Goal: Transaction & Acquisition: Obtain resource

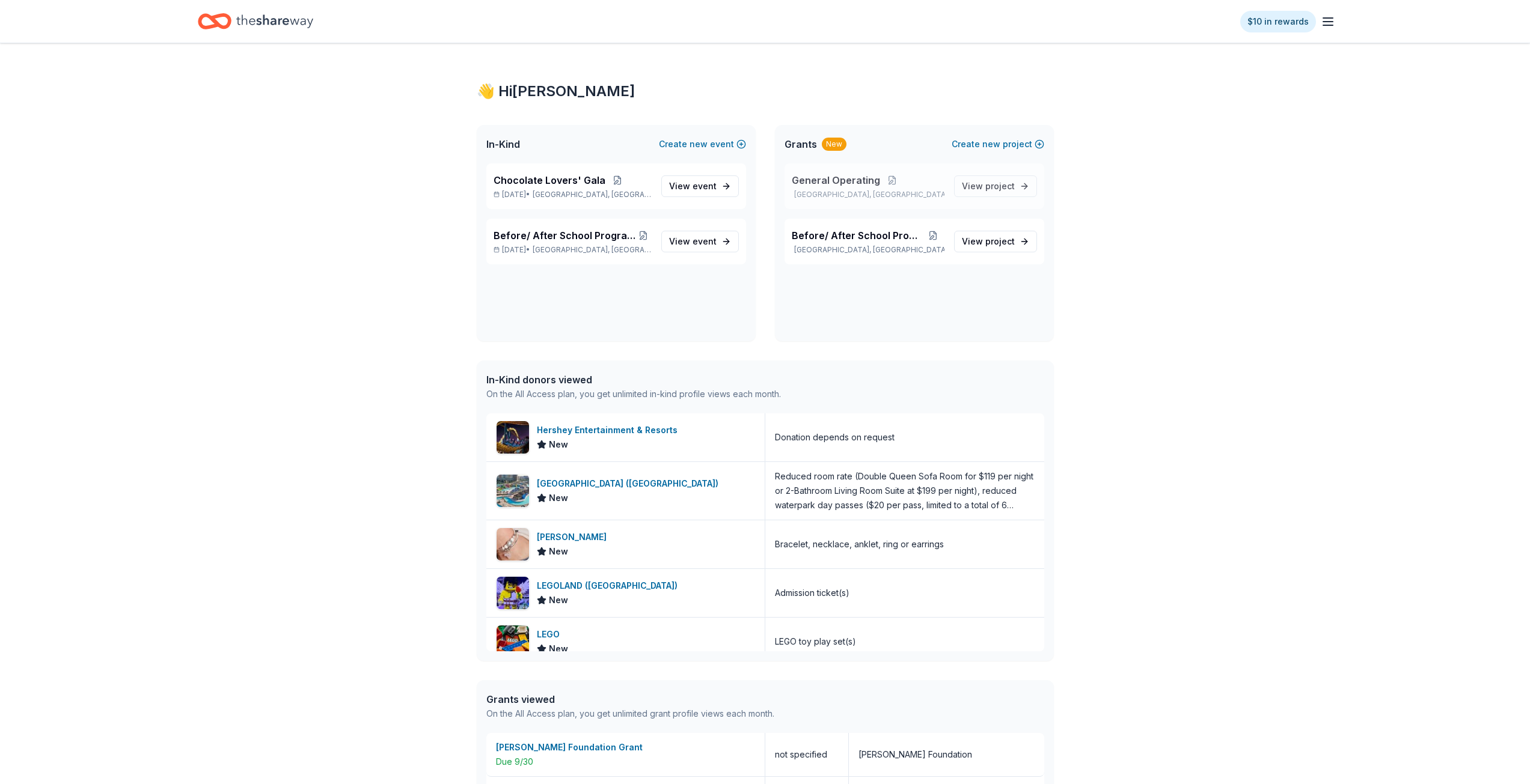
click at [858, 170] on div "General Operating [GEOGRAPHIC_DATA], [GEOGRAPHIC_DATA] View project" at bounding box center [914, 186] width 260 height 45
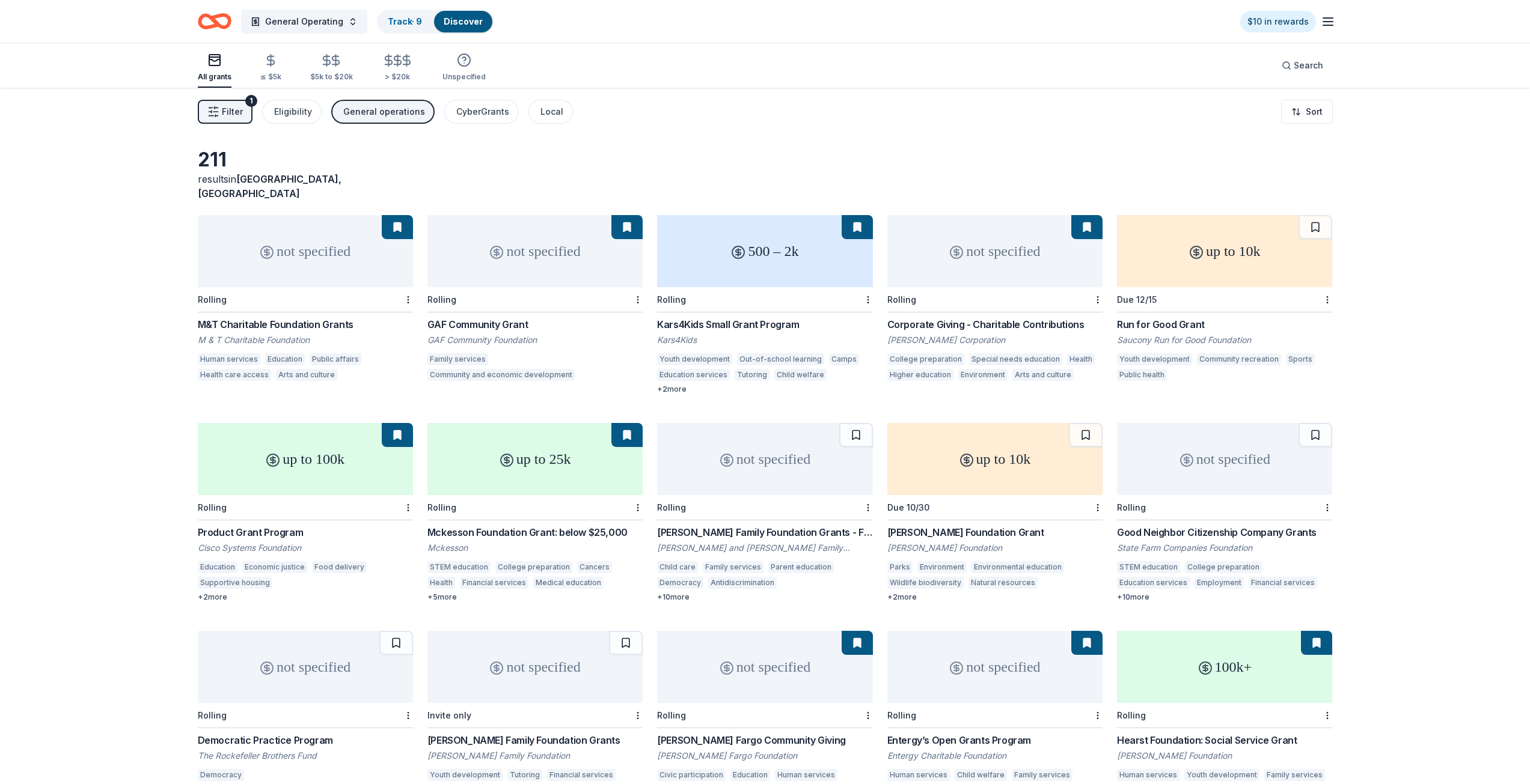
click at [344, 258] on div "not specified" at bounding box center [305, 251] width 215 height 72
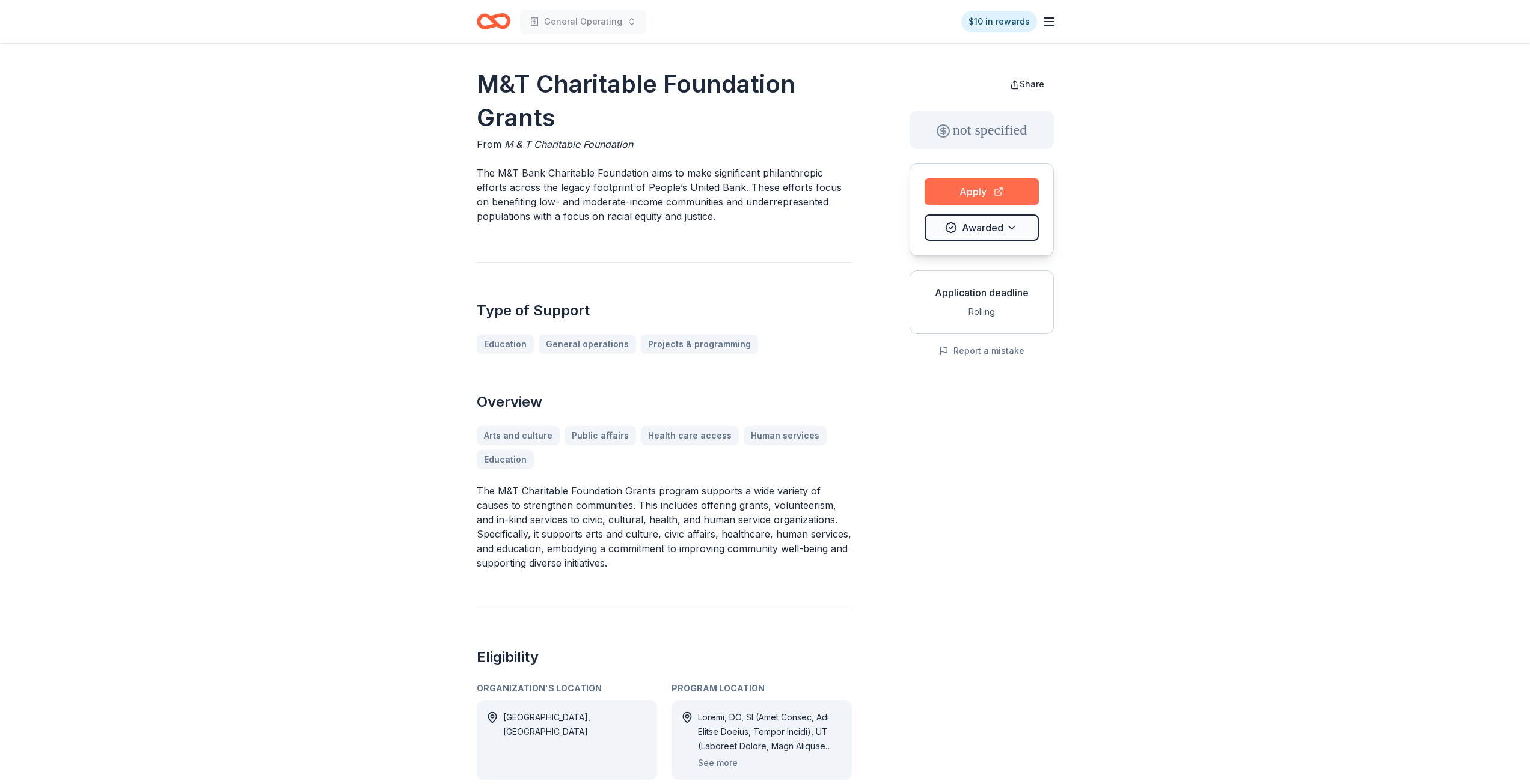
click at [959, 186] on button "Apply" at bounding box center [981, 192] width 114 height 27
